Goal: Navigation & Orientation: Find specific page/section

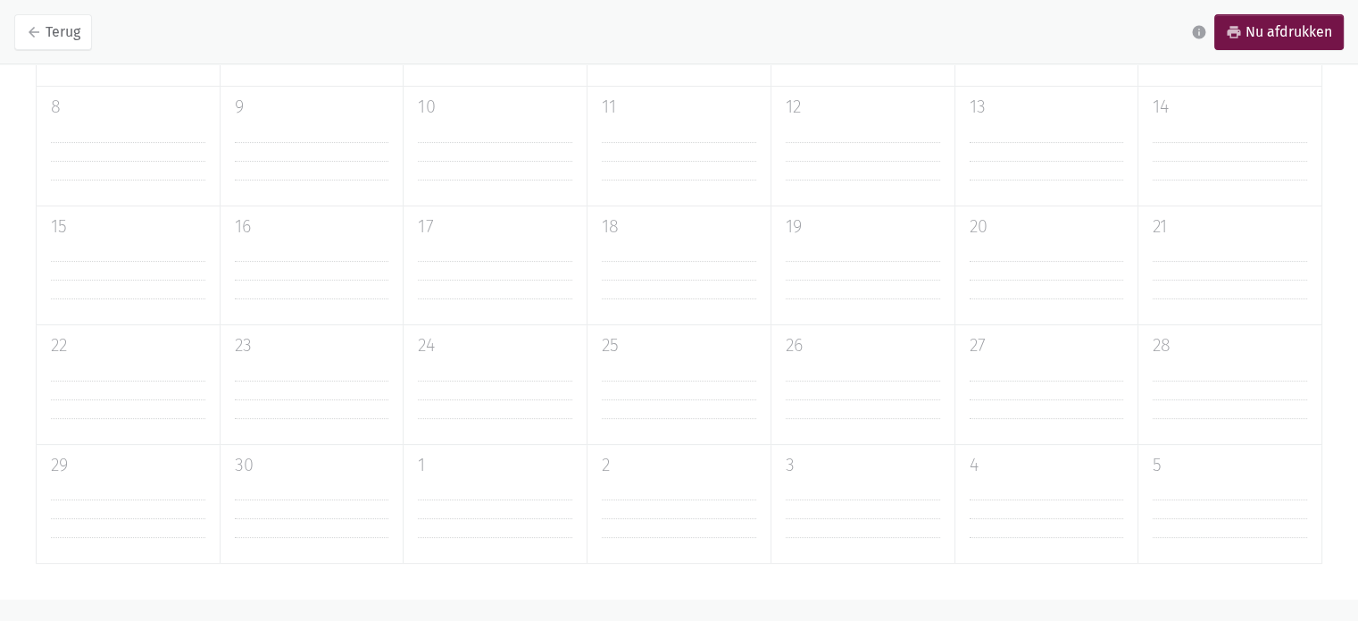
scroll to position [476, 0]
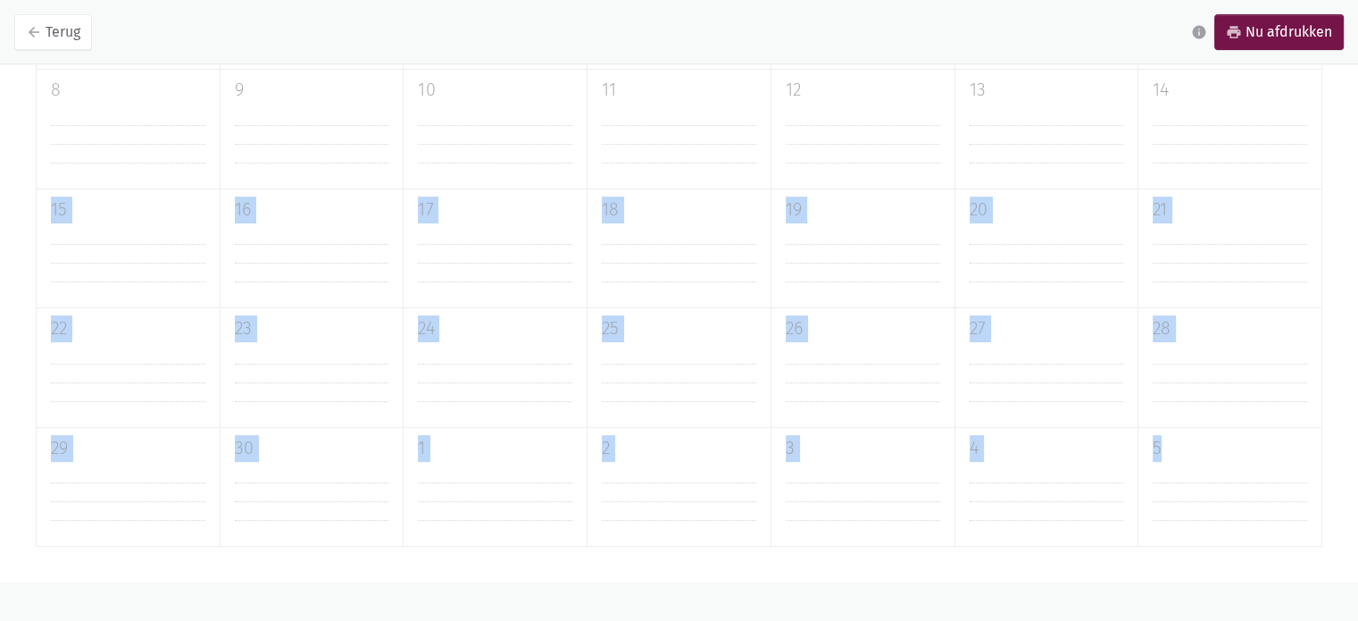
drag, startPoint x: 1322, startPoint y: 516, endPoint x: 1371, endPoint y: 112, distance: 407.5
click at [1358, 112] on html "notification_important Opgepast Je gebruikt een verouderde internet browser waa…" at bounding box center [679, 74] width 1358 height 1101
click at [35, 29] on icon "arrow_back" at bounding box center [34, 32] width 16 height 16
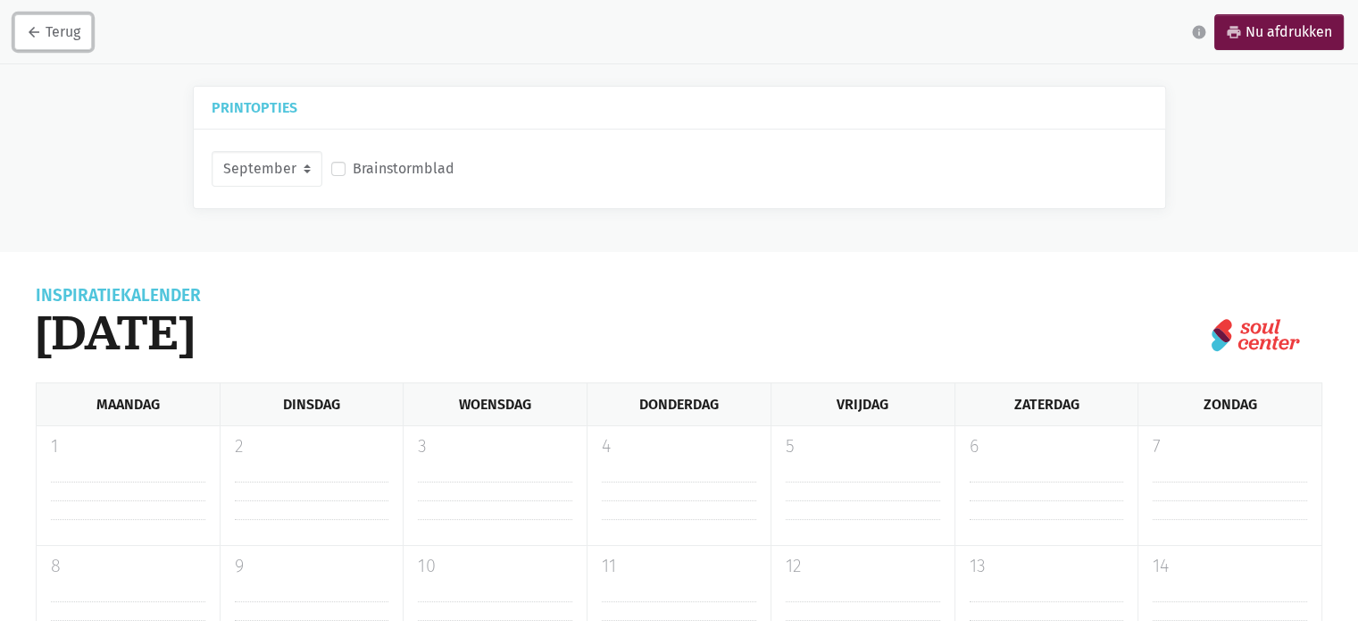
click at [59, 24] on link "arrow_back Terug" at bounding box center [53, 32] width 78 height 36
